Goal: Transaction & Acquisition: Obtain resource

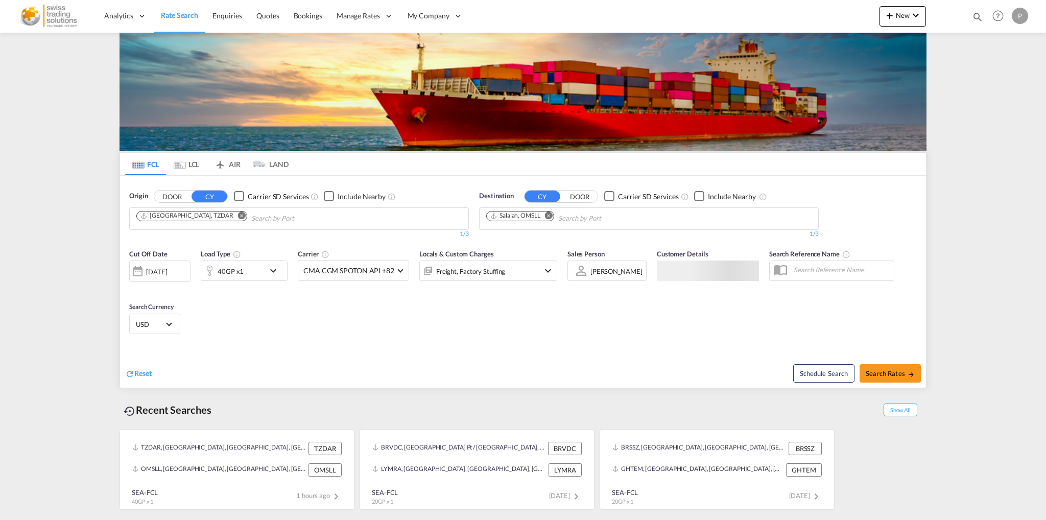
click at [162, 223] on md-chips-wrap "[GEOGRAPHIC_DATA], TZDAR" at bounding box center [244, 217] width 218 height 19
click at [549, 215] on md-icon "Remove" at bounding box center [549, 215] width 8 height 8
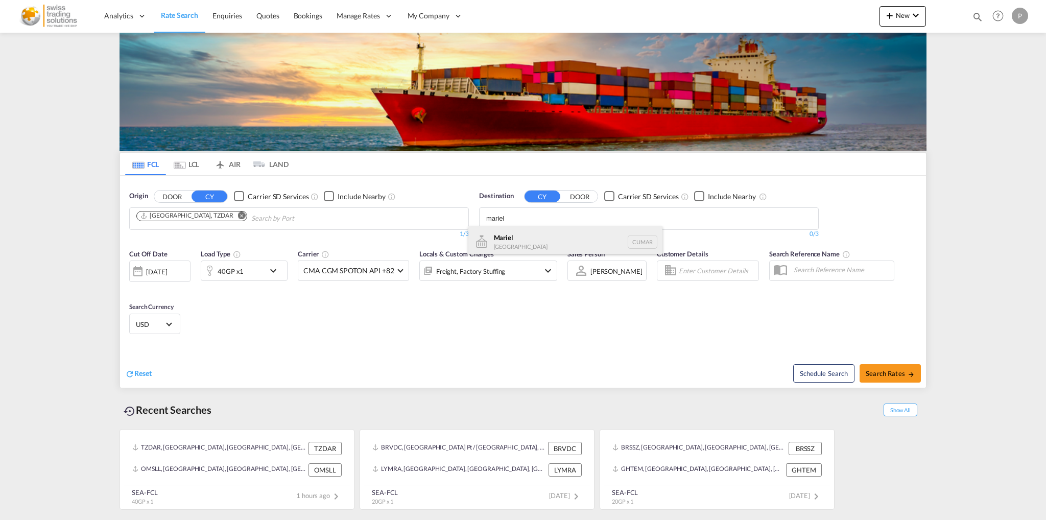
type input "mariel"
click at [545, 231] on div "Mariel Cuba CUMAR" at bounding box center [565, 241] width 194 height 31
click at [236, 274] on div "40GP x1" at bounding box center [231, 271] width 26 height 14
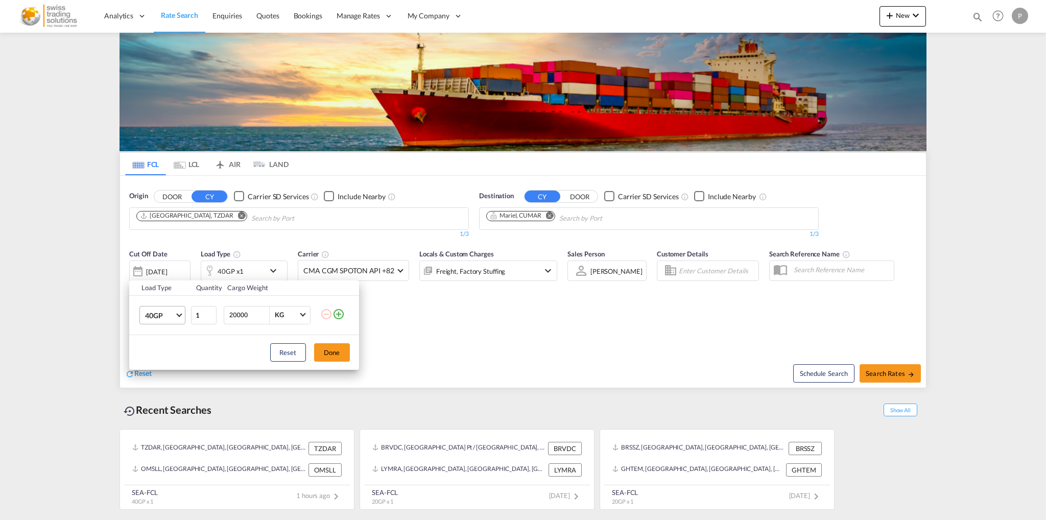
click at [182, 311] on md-select-value "40GP" at bounding box center [164, 314] width 41 height 17
click at [161, 295] on div "20GP" at bounding box center [154, 291] width 18 height 10
drag, startPoint x: 331, startPoint y: 353, endPoint x: 447, endPoint y: 356, distance: 116.0
click at [331, 353] on button "Done" at bounding box center [332, 352] width 36 height 18
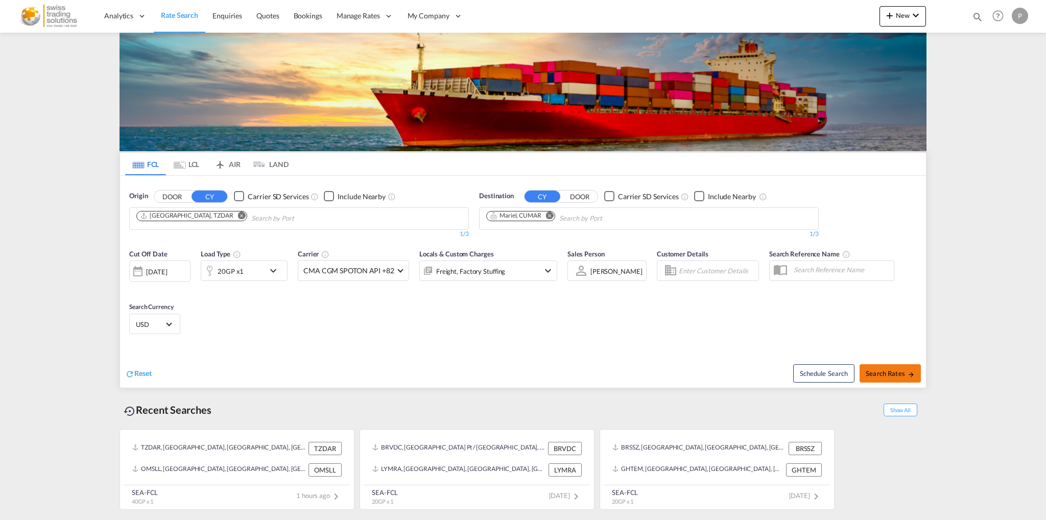
click at [878, 370] on span "Search Rates" at bounding box center [890, 373] width 49 height 8
type input "TZDAR to CUMAR / [DATE]"
